Goal: Check status: Check status

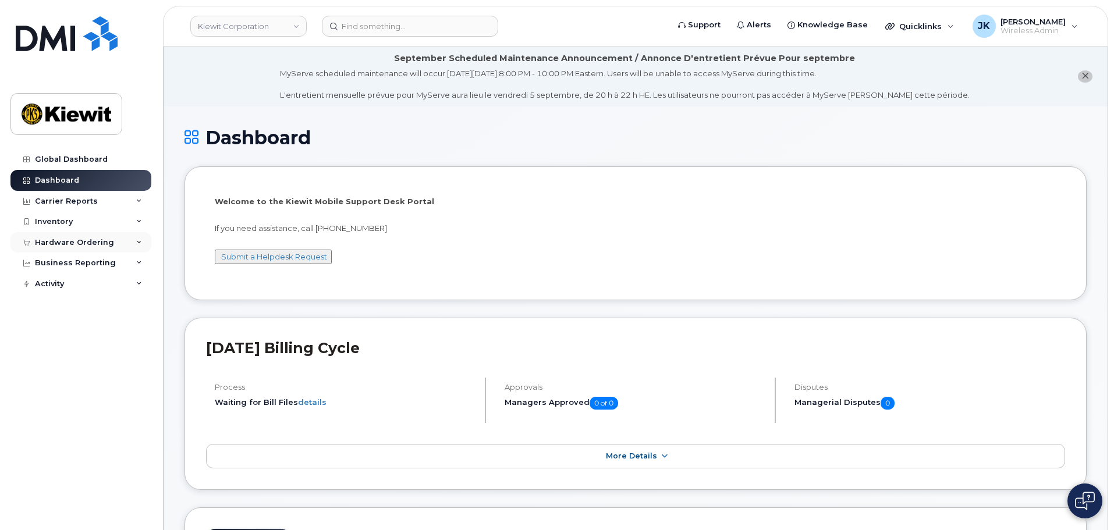
click at [76, 243] on div "Hardware Ordering" at bounding box center [74, 242] width 79 height 9
click at [72, 285] on link "Orders" at bounding box center [91, 286] width 121 height 22
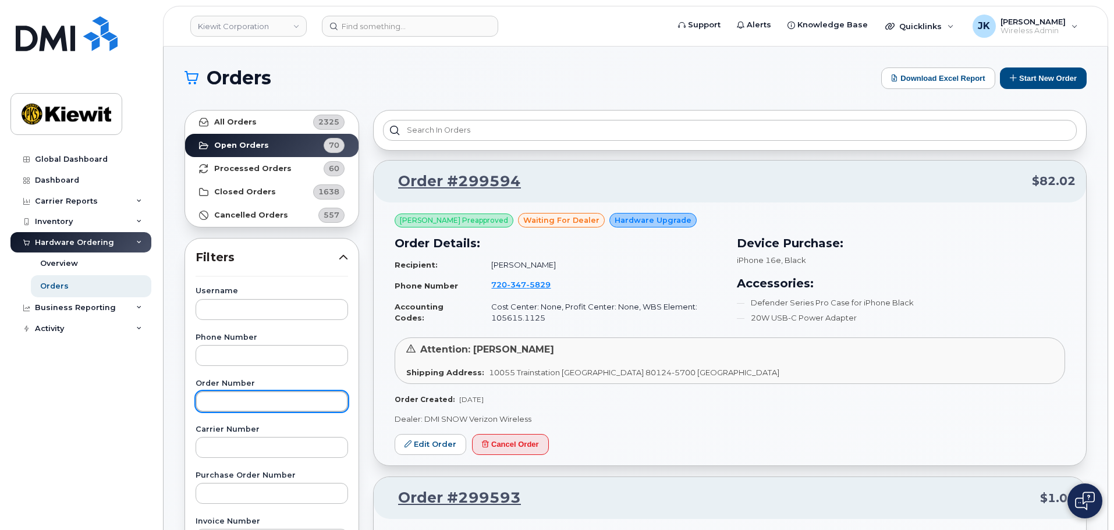
click at [217, 399] on input "text" at bounding box center [272, 401] width 153 height 21
type input "299290"
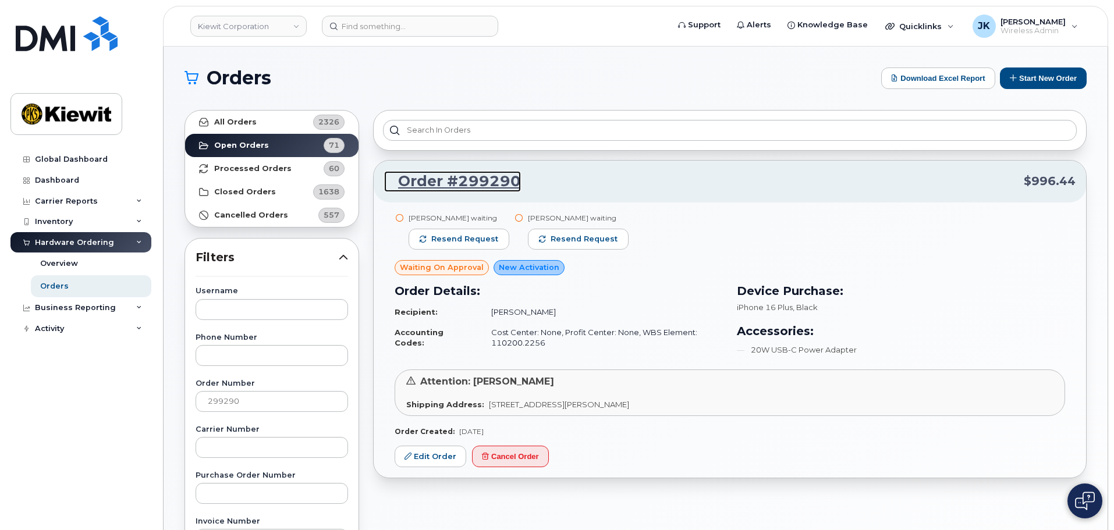
click at [463, 179] on link "Order #299290" at bounding box center [452, 181] width 137 height 21
